Goal: Find specific page/section: Find specific page/section

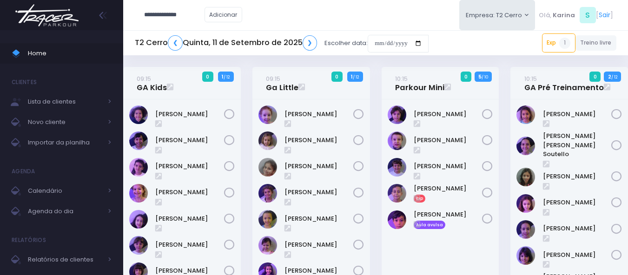
type input "**********"
click at [177, 31] on link "[PERSON_NAME]" at bounding box center [188, 31] width 52 height 9
type input "**********"
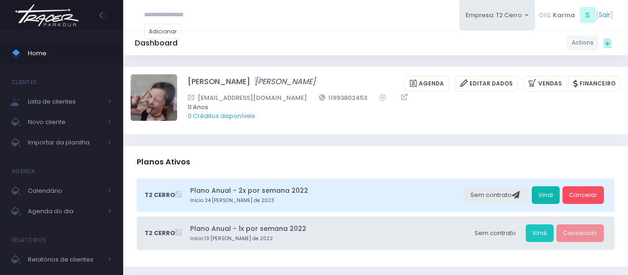
click at [551, 192] on link "Vindi" at bounding box center [545, 195] width 28 height 18
